Goal: Check status: Check status

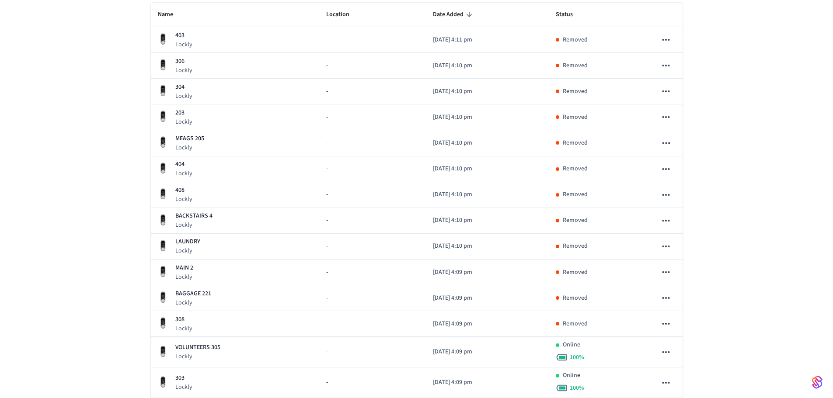
scroll to position [131, 0]
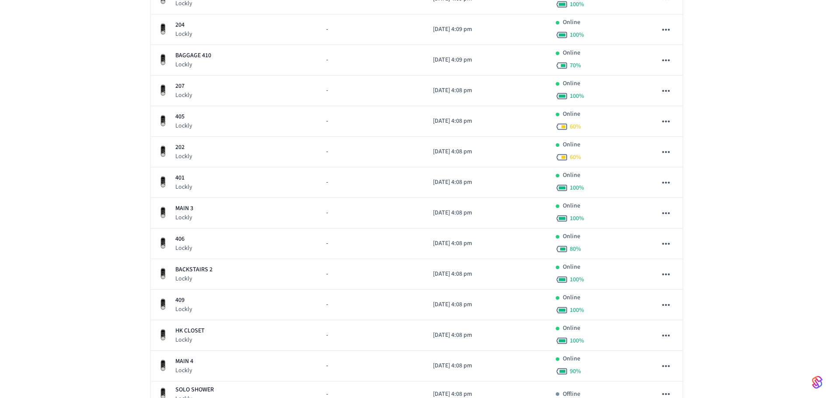
scroll to position [525, 0]
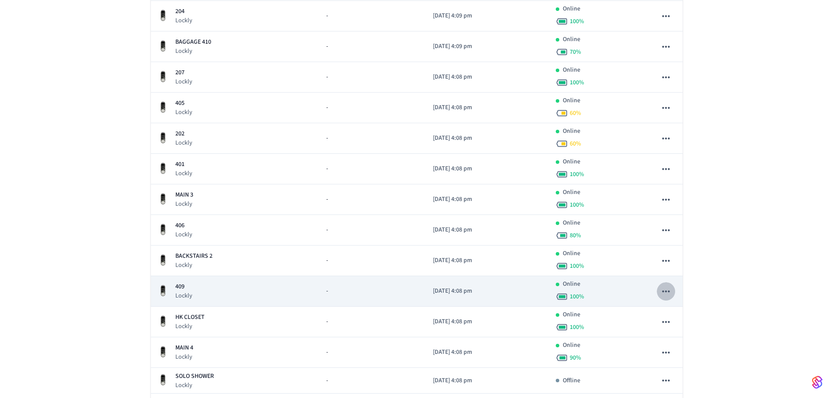
click at [667, 292] on icon "sticky table" at bounding box center [665, 291] width 11 height 11
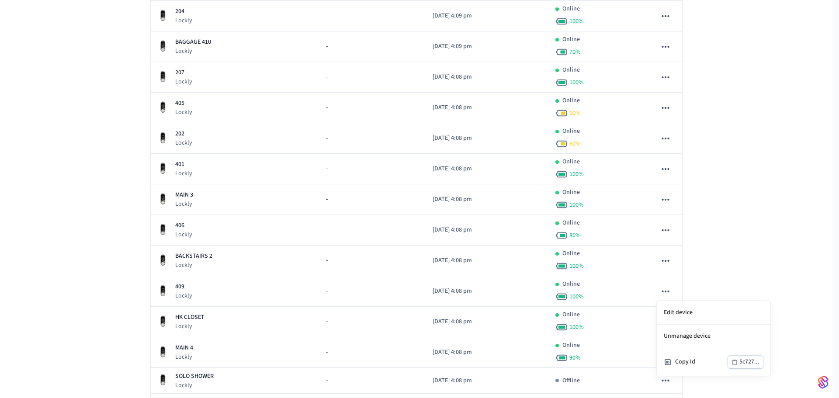
click at [366, 301] on div at bounding box center [419, 199] width 839 height 398
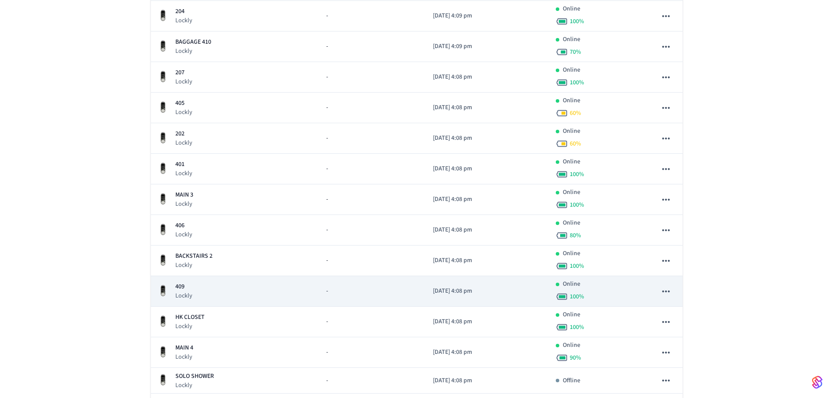
click at [366, 301] on td "-" at bounding box center [372, 291] width 107 height 31
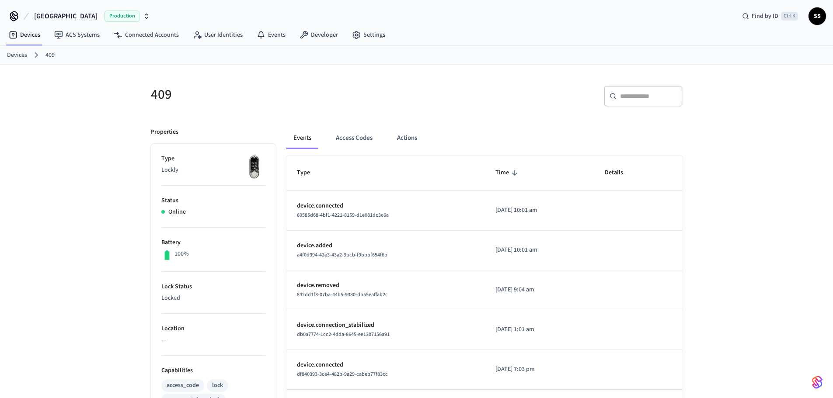
click at [15, 57] on link "Devices" at bounding box center [17, 55] width 20 height 9
